Goal: Information Seeking & Learning: Understand process/instructions

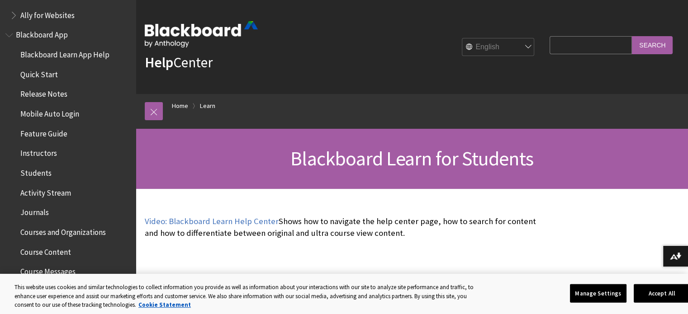
scroll to position [136, 0]
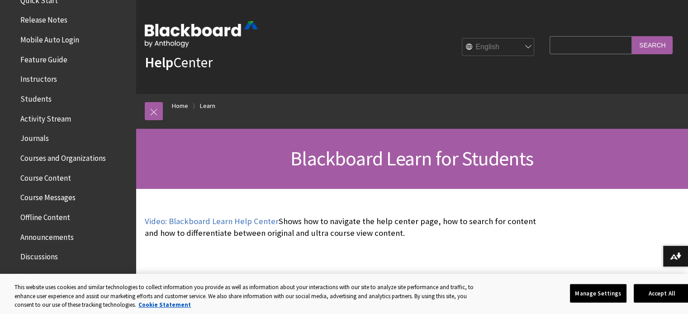
click at [65, 177] on span "Course Content" at bounding box center [45, 177] width 51 height 12
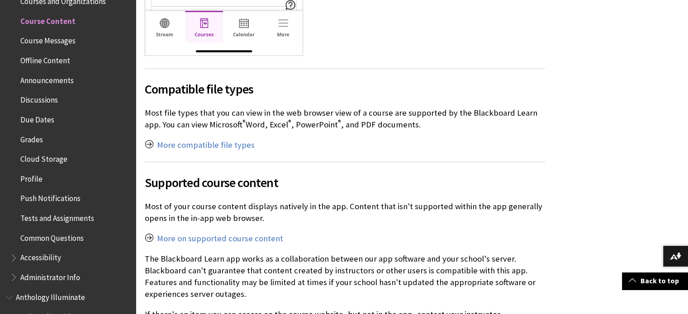
scroll to position [905, 0]
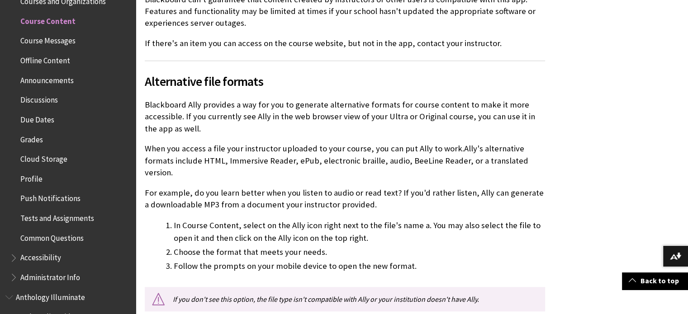
click at [36, 137] on span "Grades" at bounding box center [31, 138] width 23 height 12
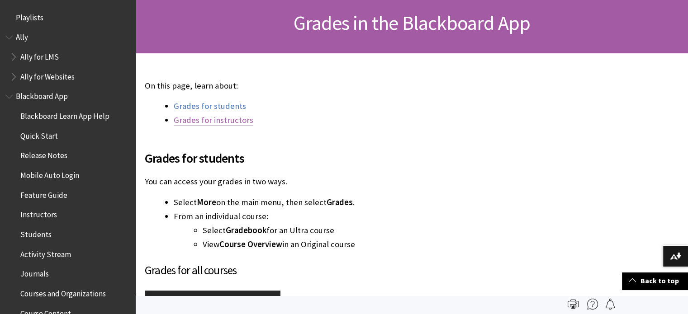
scroll to position [411, 0]
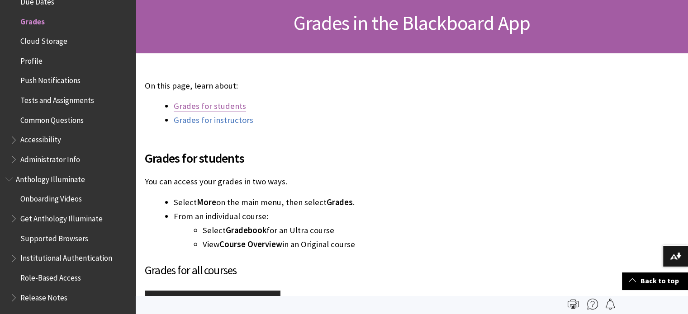
click at [228, 104] on link "Grades for students" at bounding box center [210, 106] width 72 height 11
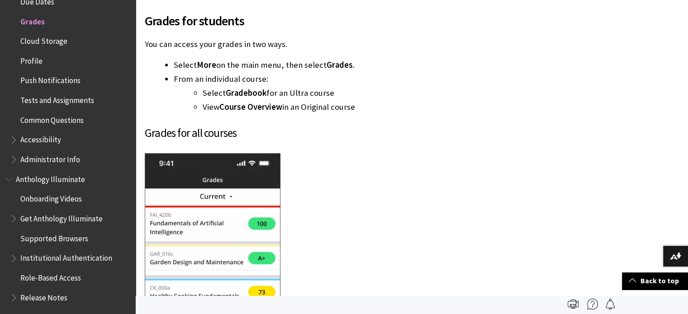
scroll to position [47, 0]
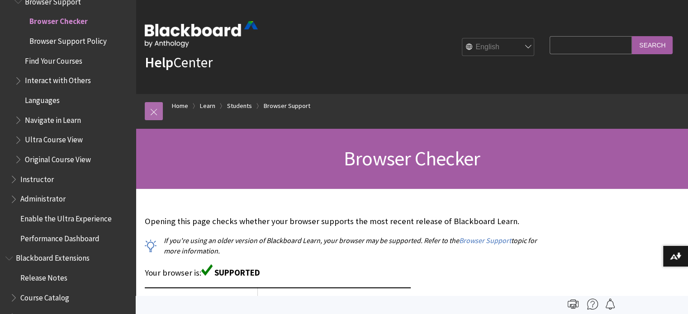
click at [157, 110] on link at bounding box center [154, 111] width 18 height 18
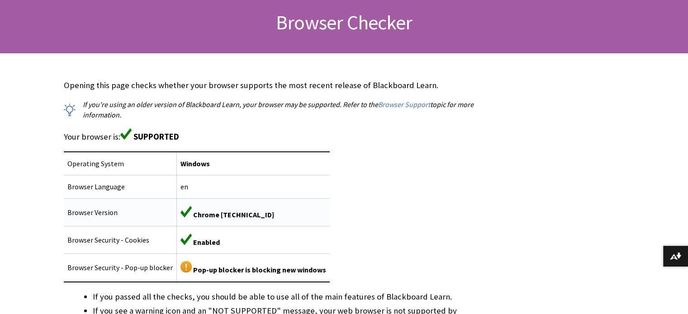
scroll to position [226, 0]
